Goal: Information Seeking & Learning: Learn about a topic

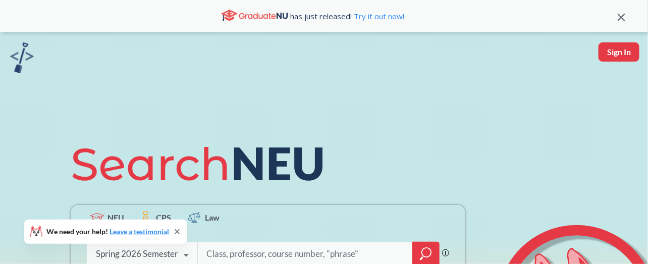
drag, startPoint x: 356, startPoint y: 248, endPoint x: 351, endPoint y: 247, distance: 5.1
click at [355, 248] on input "search" at bounding box center [305, 253] width 200 height 21
type input "biot 7246"
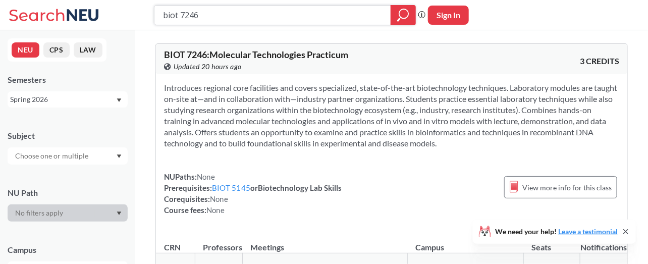
drag, startPoint x: 316, startPoint y: 17, endPoint x: 193, endPoint y: 13, distance: 122.7
click at [193, 13] on input "biot 7246" at bounding box center [273, 15] width 222 height 17
type input "biot 7245"
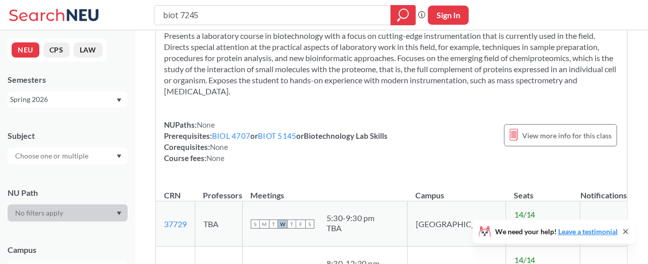
scroll to position [67, 0]
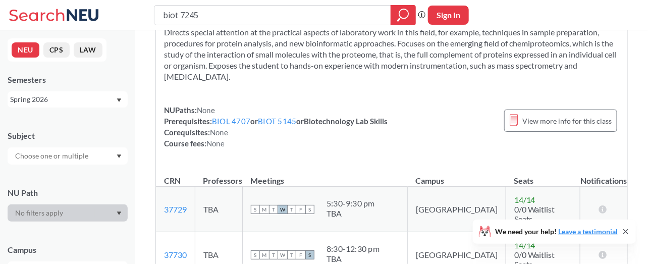
drag, startPoint x: 68, startPoint y: 96, endPoint x: 65, endPoint y: 102, distance: 6.6
click at [68, 96] on div "Spring 2026" at bounding box center [62, 99] width 105 height 11
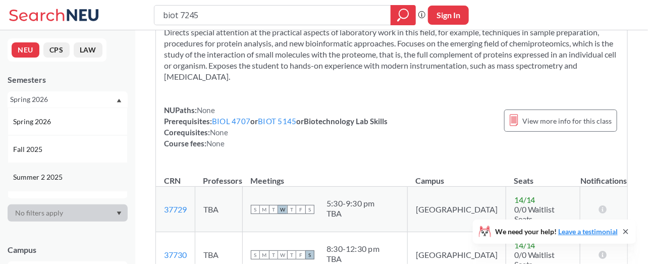
click at [51, 174] on span "Summer 2 2025" at bounding box center [38, 177] width 51 height 11
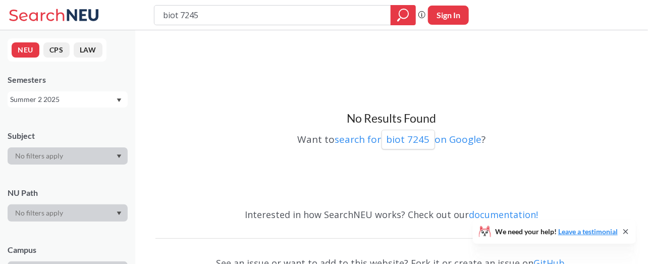
click at [55, 98] on div "Summer 2 2025" at bounding box center [62, 99] width 105 height 11
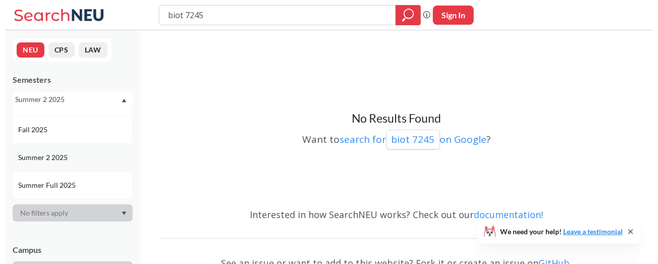
scroll to position [67, 0]
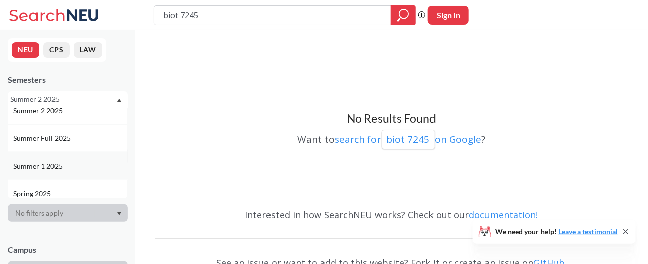
click at [55, 158] on div "Summer 1 2025" at bounding box center [68, 166] width 120 height 28
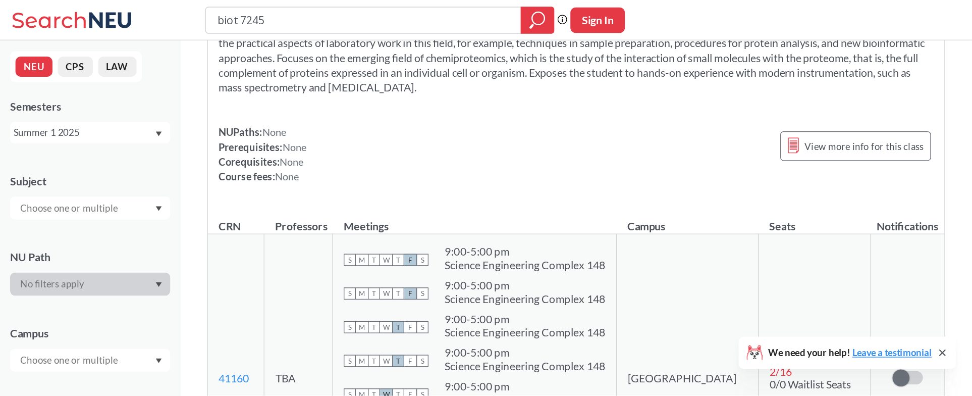
scroll to position [67, 0]
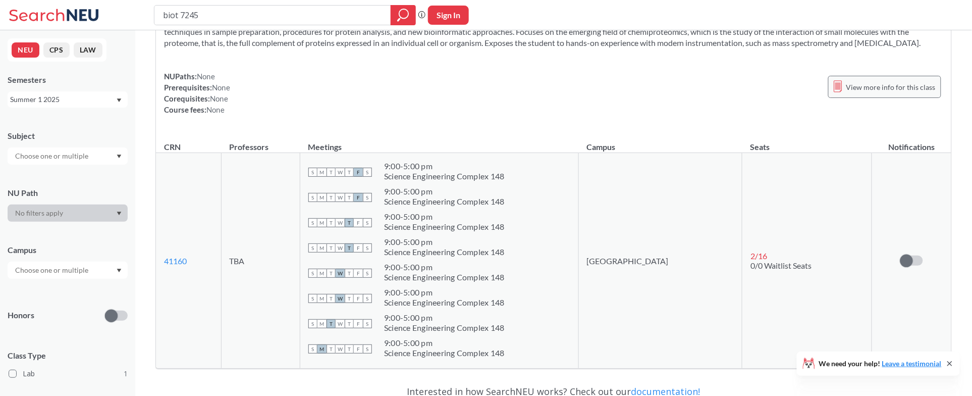
click at [648, 93] on span "View more info for this class" at bounding box center [890, 87] width 89 height 13
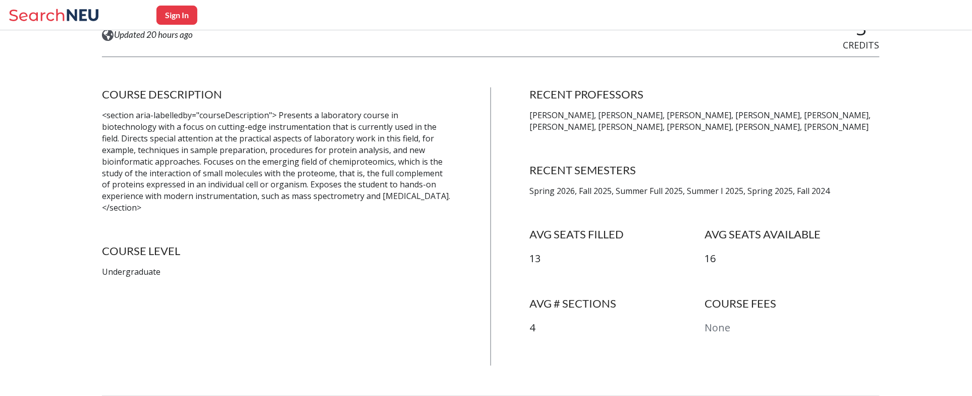
scroll to position [202, 0]
